Goal: Task Accomplishment & Management: Manage account settings

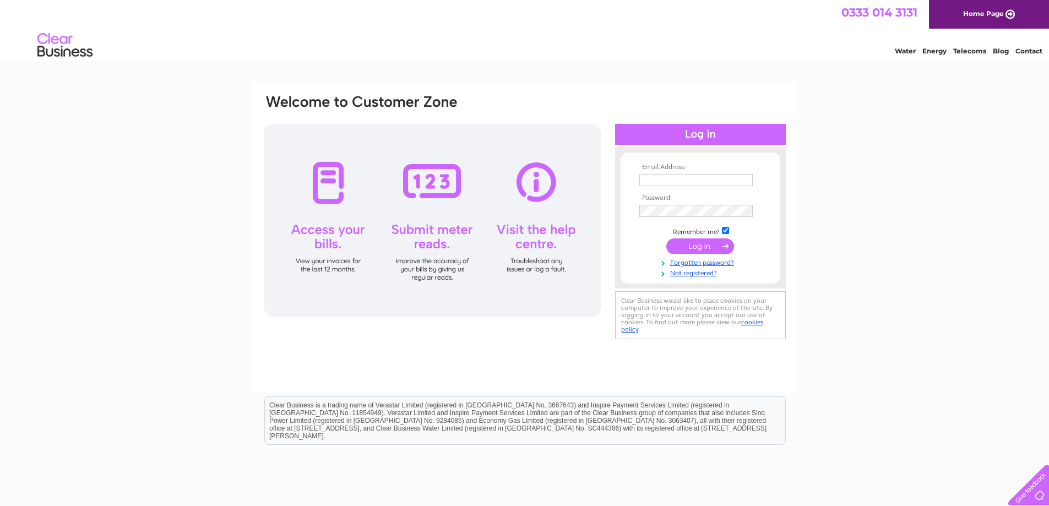
type input "manager@boasc.com"
click at [675, 246] on input "submit" at bounding box center [700, 246] width 68 height 15
click at [683, 246] on input "submit" at bounding box center [700, 246] width 68 height 15
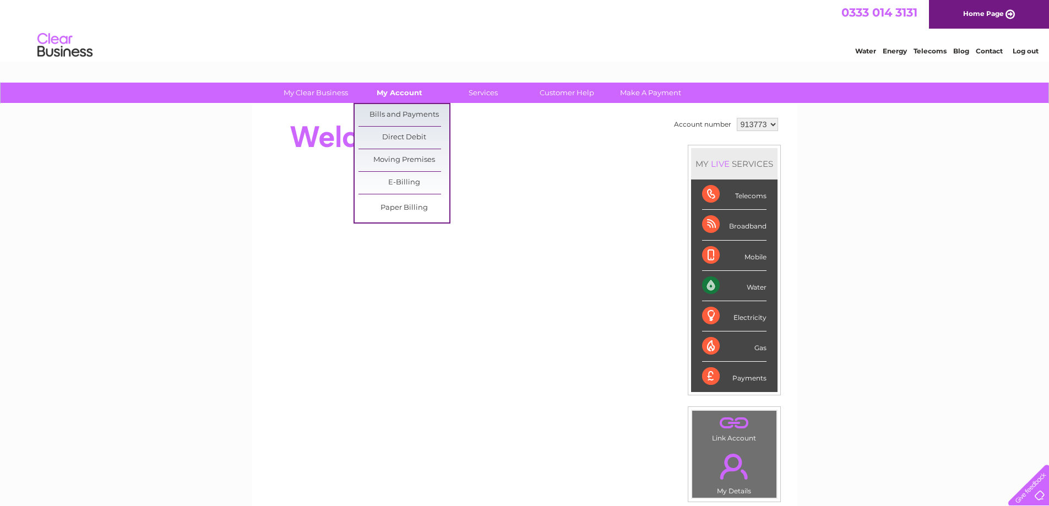
click at [407, 94] on link "My Account" at bounding box center [399, 93] width 91 height 20
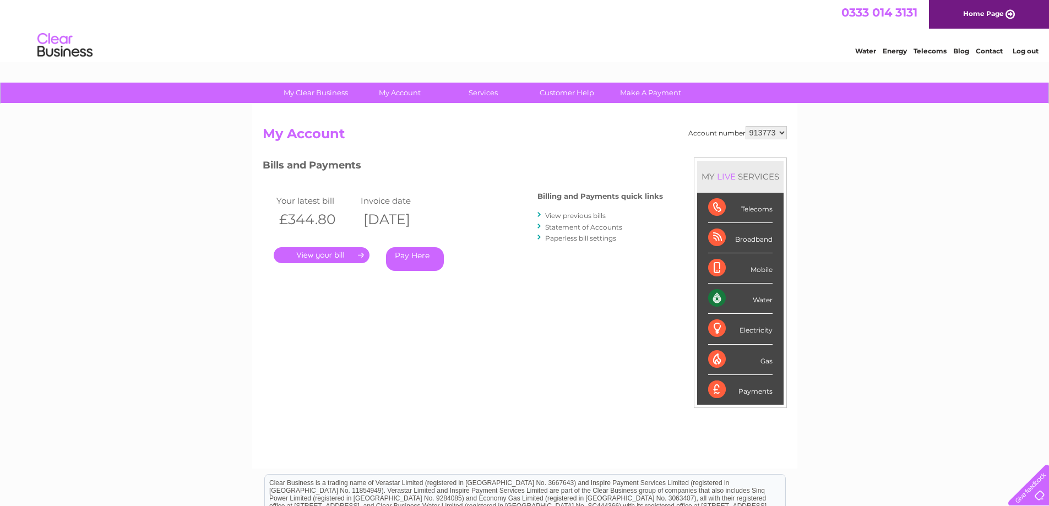
click at [332, 257] on link "." at bounding box center [322, 255] width 96 height 16
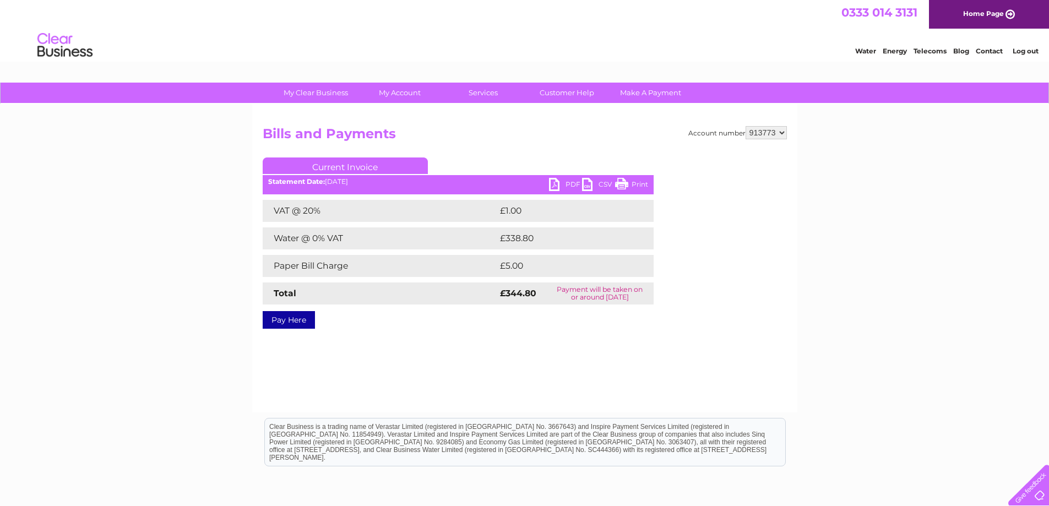
drag, startPoint x: 628, startPoint y: 185, endPoint x: 855, endPoint y: 21, distance: 279.8
click at [628, 185] on link "Print" at bounding box center [631, 186] width 33 height 16
click at [557, 187] on link "PDF" at bounding box center [565, 186] width 33 height 16
